Goal: Information Seeking & Learning: Learn about a topic

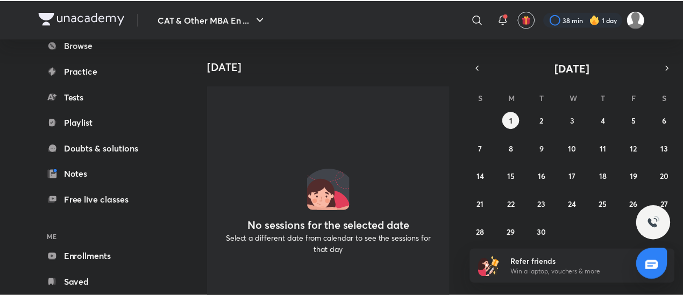
scroll to position [136, 0]
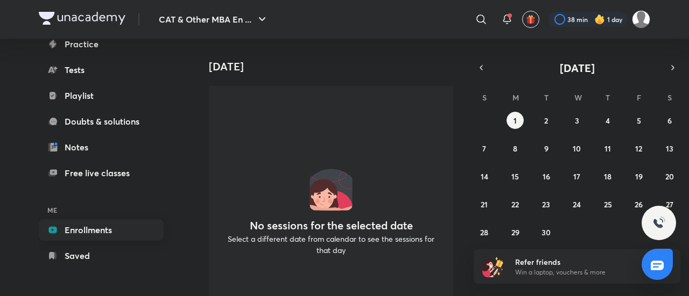
click at [119, 231] on link "Enrollments" at bounding box center [101, 231] width 125 height 22
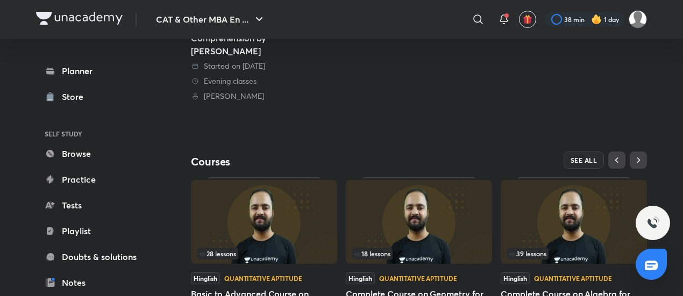
scroll to position [336, 0]
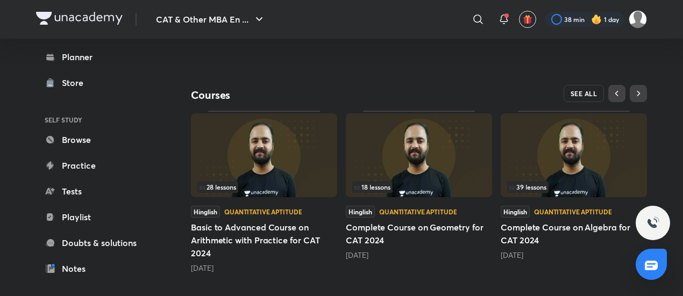
click at [572, 85] on button "SEE ALL" at bounding box center [584, 93] width 41 height 17
click at [587, 90] on span "SEE ALL" at bounding box center [584, 94] width 27 height 8
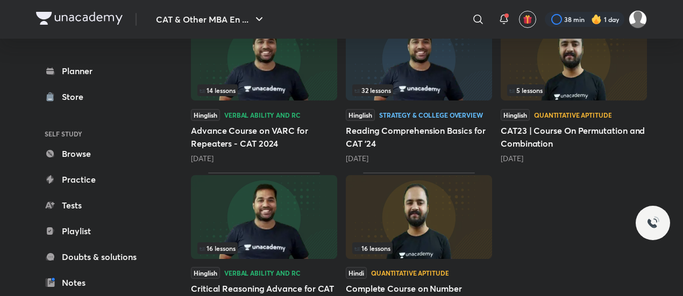
scroll to position [367, 0]
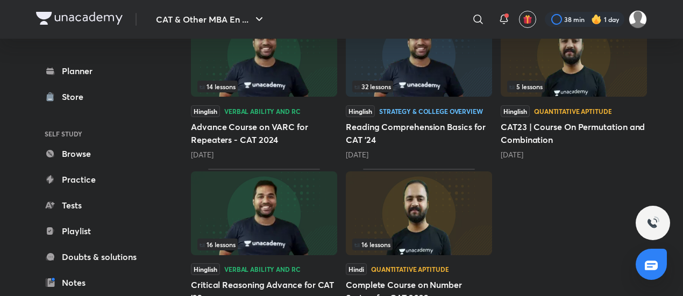
click at [422, 207] on img at bounding box center [419, 214] width 146 height 84
click at [416, 221] on img at bounding box center [419, 214] width 146 height 84
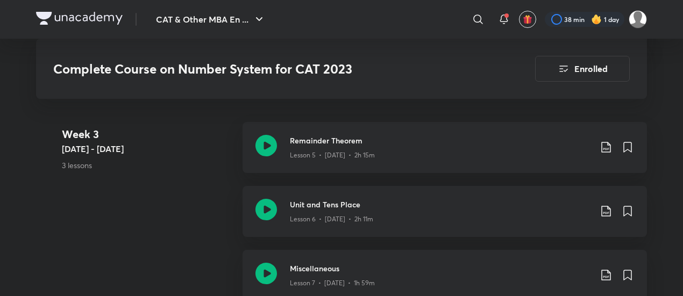
scroll to position [699, 0]
